Goal: Task Accomplishment & Management: Manage account settings

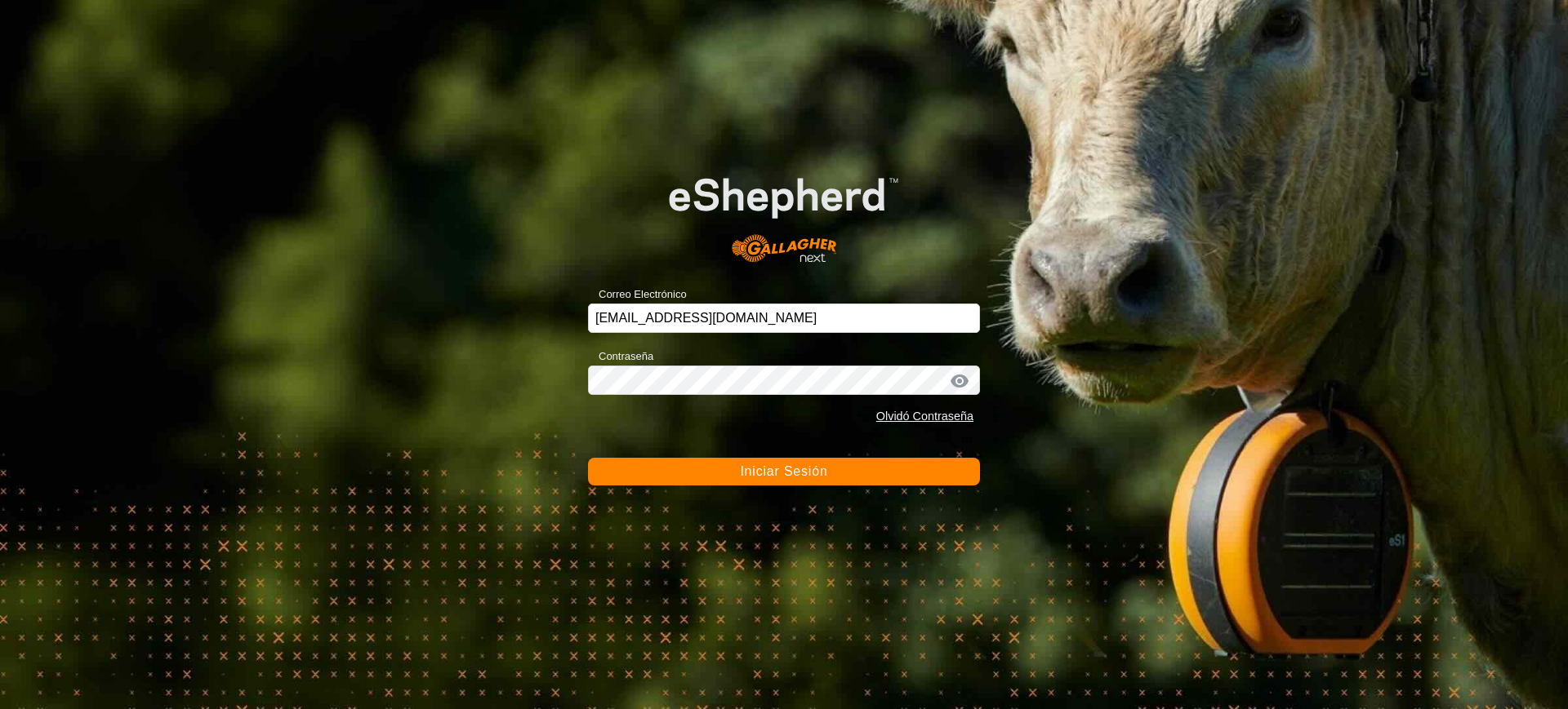
click at [771, 476] on span "Iniciar Sesión" at bounding box center [783, 470] width 88 height 14
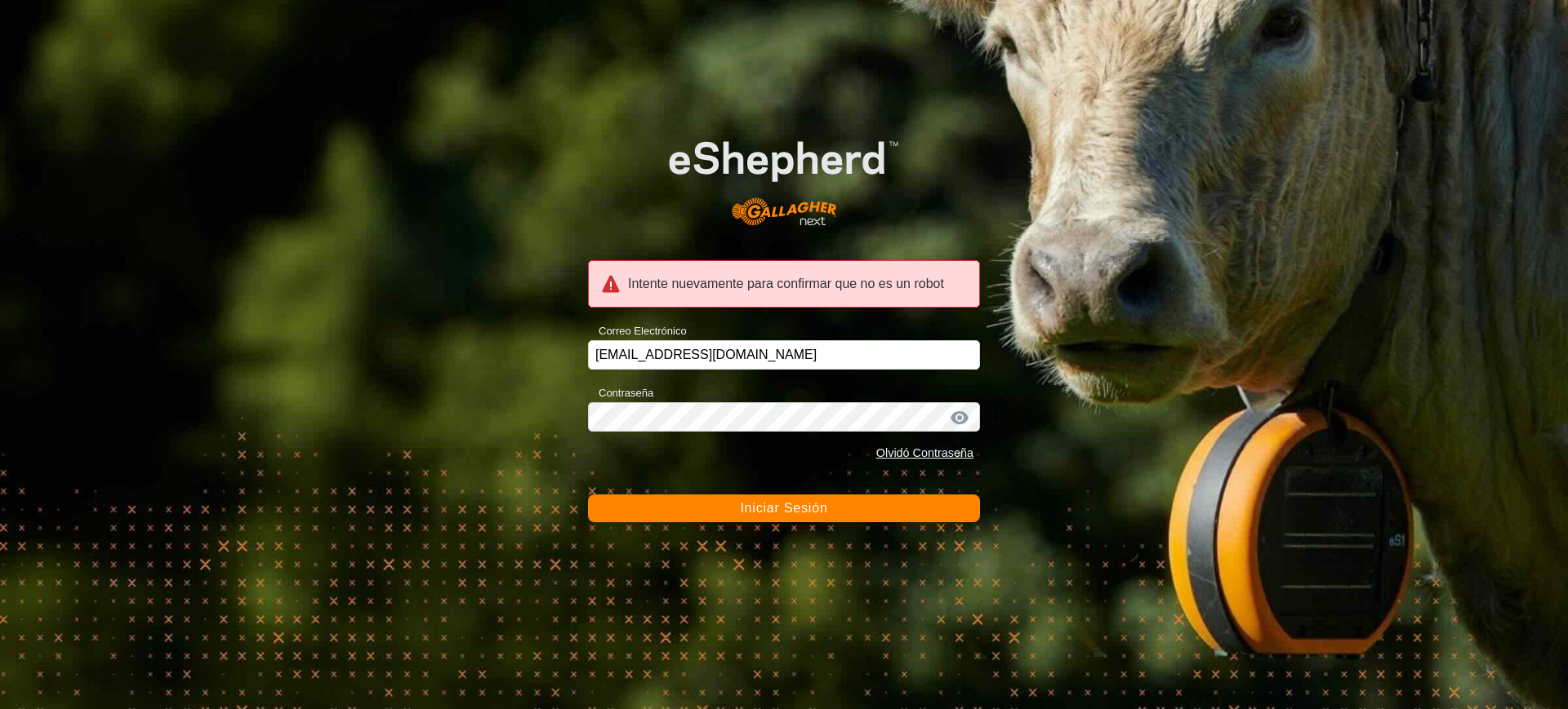
click at [727, 506] on button "Iniciar Sesión" at bounding box center [784, 508] width 392 height 28
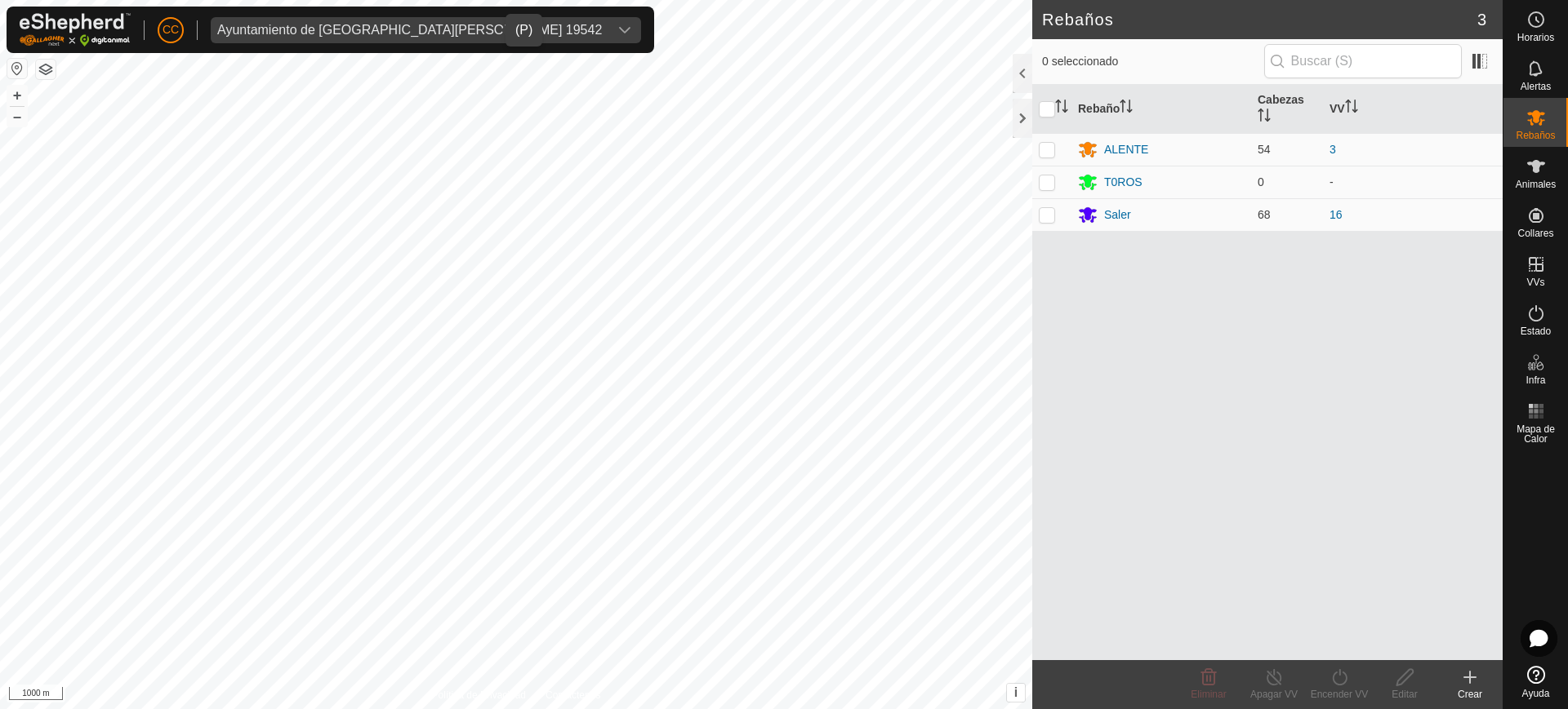
click at [431, 35] on div "Ayuntamiento de [GEOGRAPHIC_DATA][PERSON_NAME] 19542" at bounding box center [409, 30] width 385 height 13
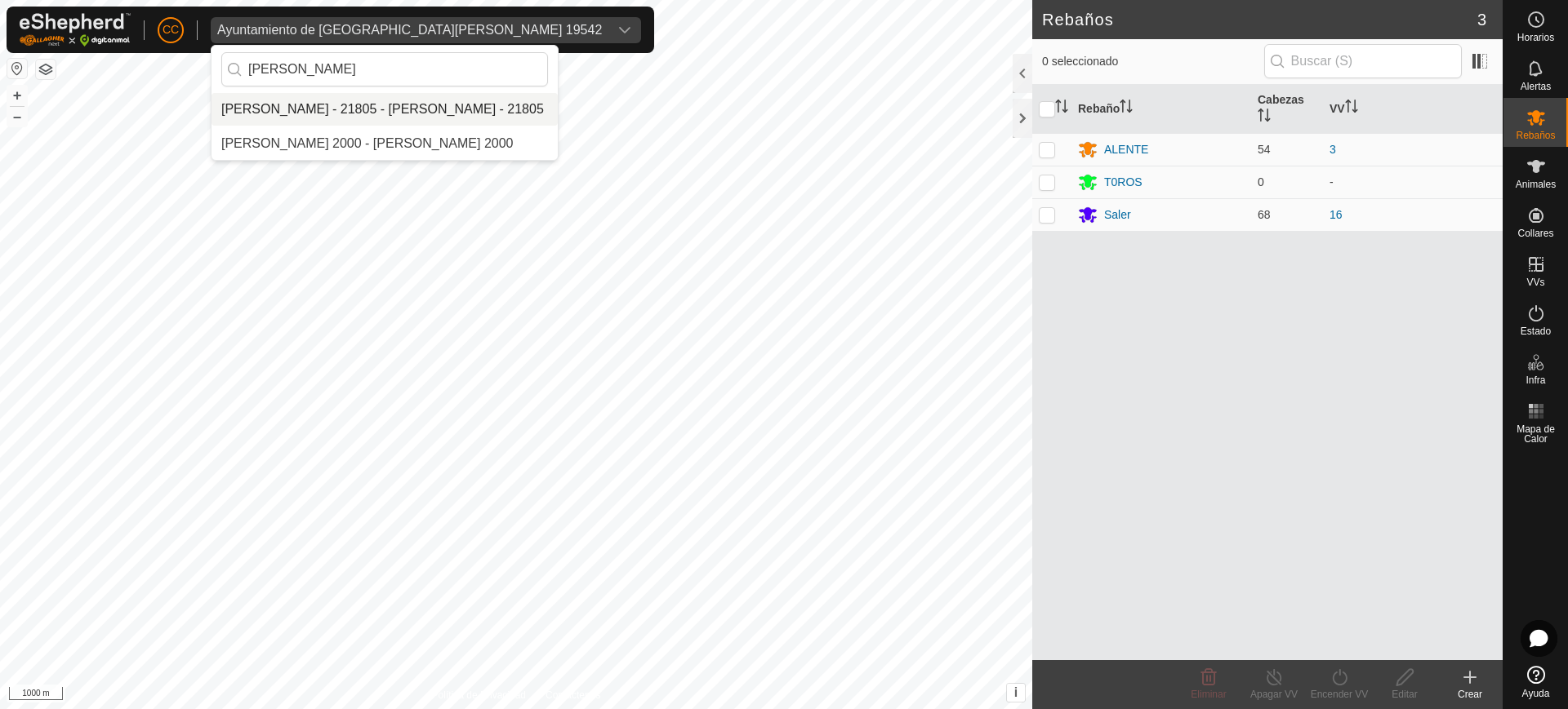
type input "[PERSON_NAME]"
click at [439, 118] on li "[PERSON_NAME] - 21805 - [PERSON_NAME] - 21805" at bounding box center [385, 109] width 346 height 33
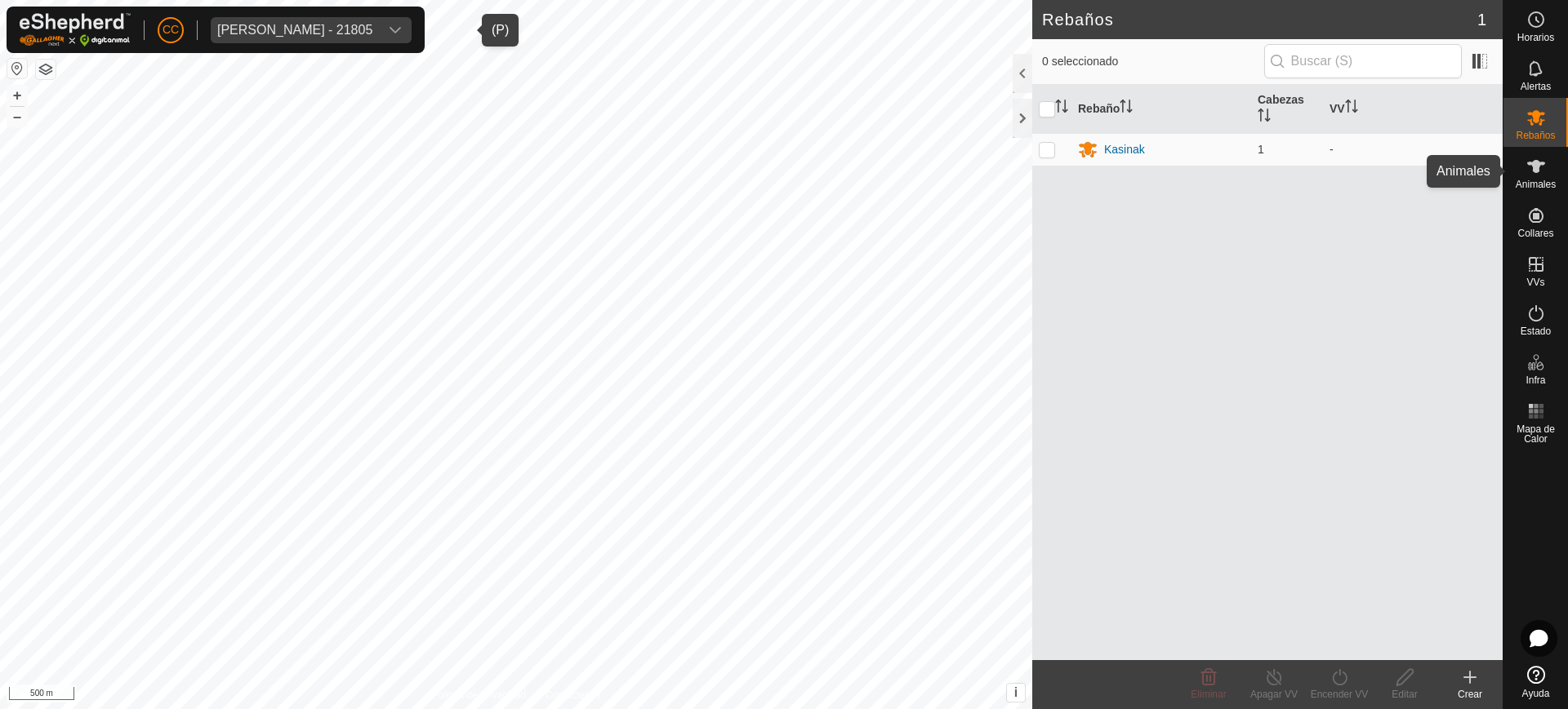
click at [1532, 182] on span "Animales" at bounding box center [1535, 184] width 40 height 10
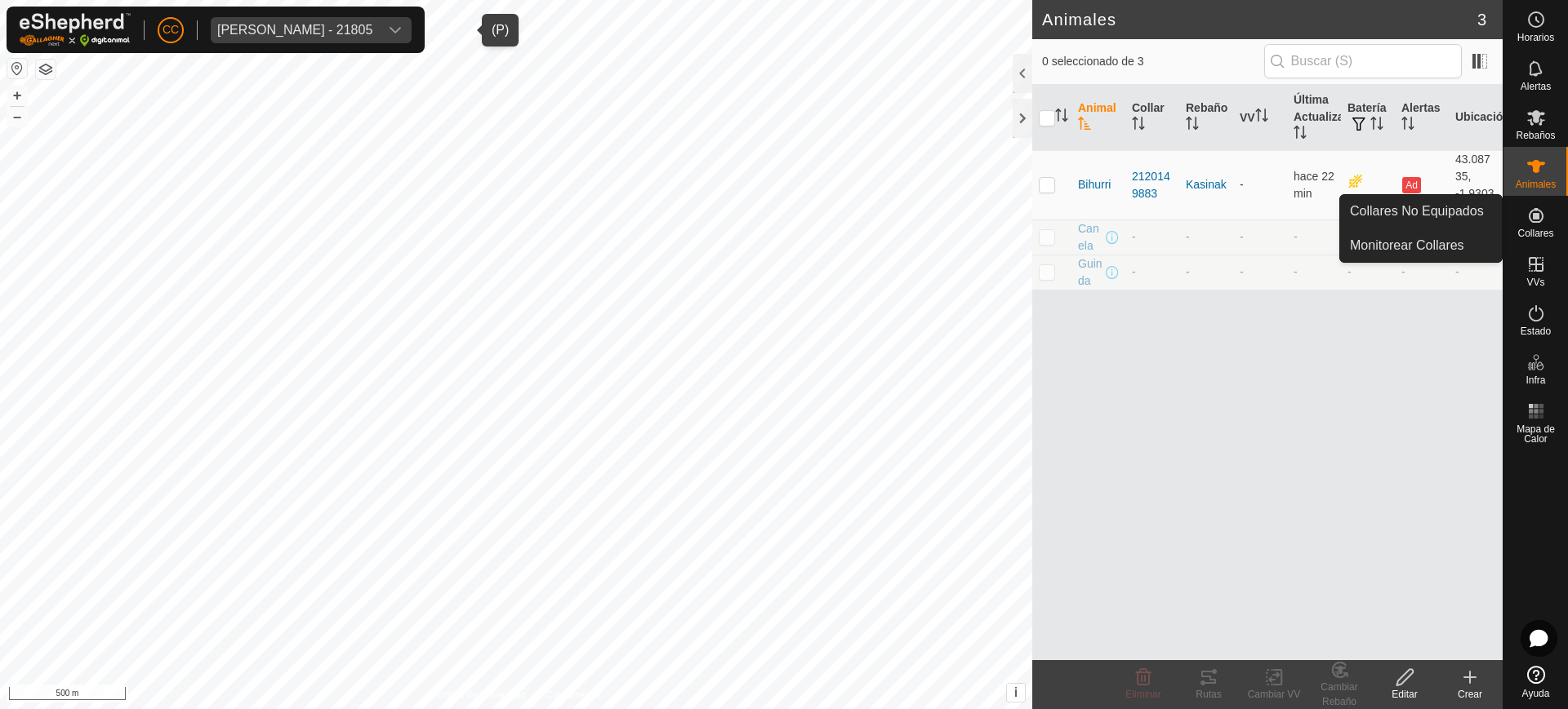
click at [1529, 230] on span "Collares" at bounding box center [1535, 234] width 36 height 10
click at [1475, 219] on link "Collares No Equipados" at bounding box center [1420, 211] width 162 height 33
